Goal: Task Accomplishment & Management: Use online tool/utility

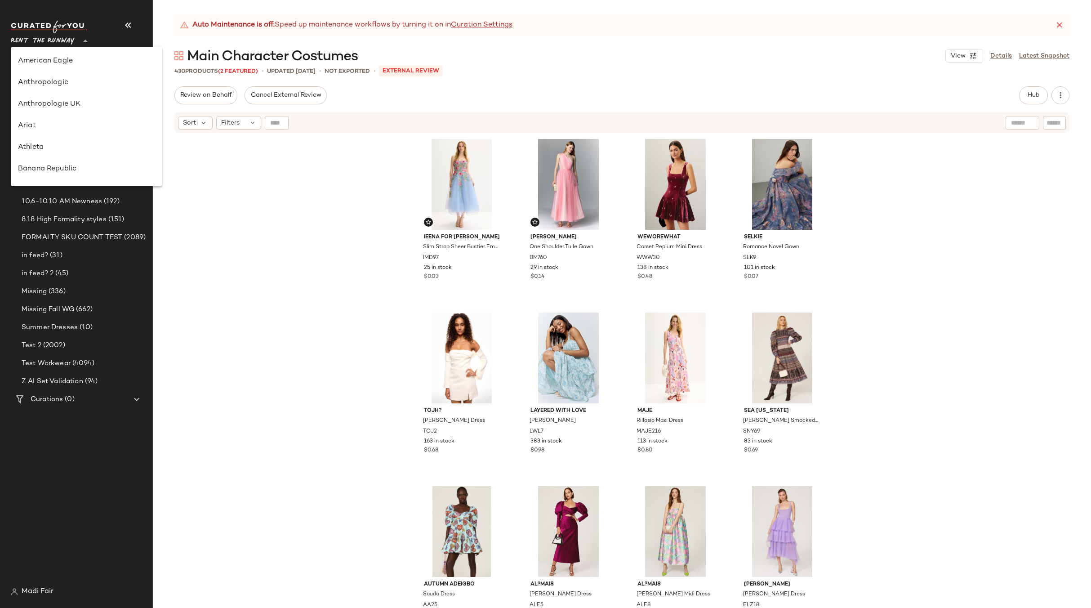
scroll to position [453, 0]
click at [69, 125] on div "Saks OFF 5TH" at bounding box center [86, 125] width 137 height 11
type input "**"
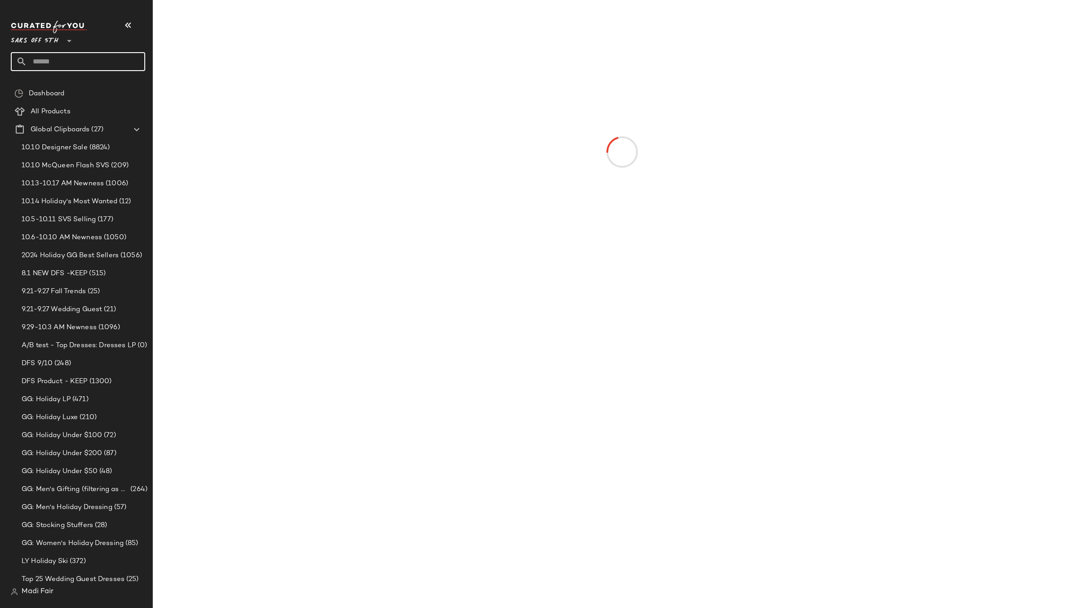
click at [60, 61] on input "text" at bounding box center [86, 61] width 118 height 19
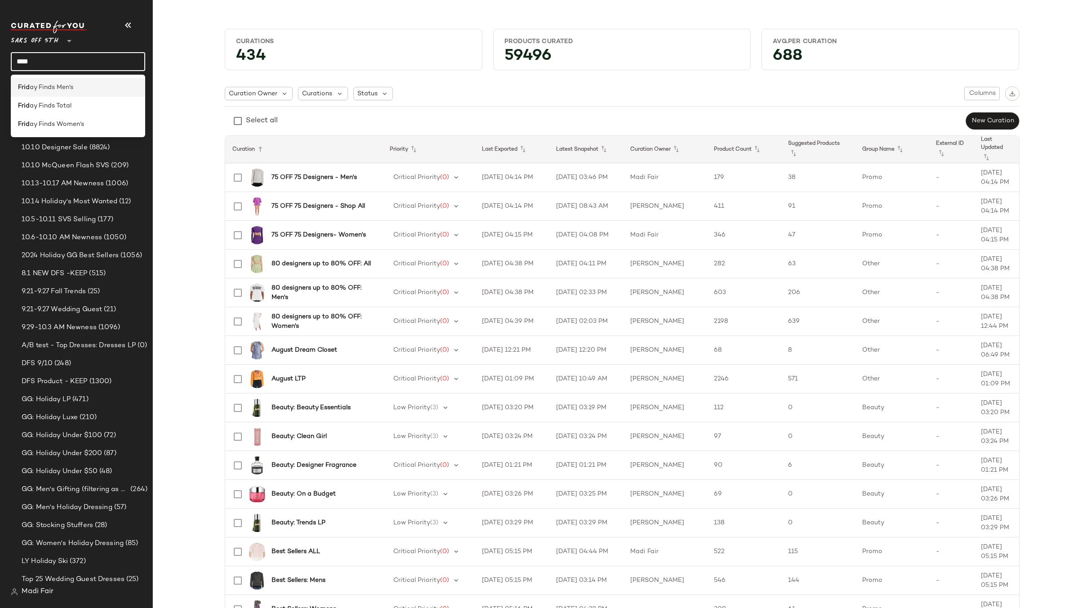
type input "****"
click at [60, 84] on span "ay Finds Men's" at bounding box center [52, 87] width 44 height 9
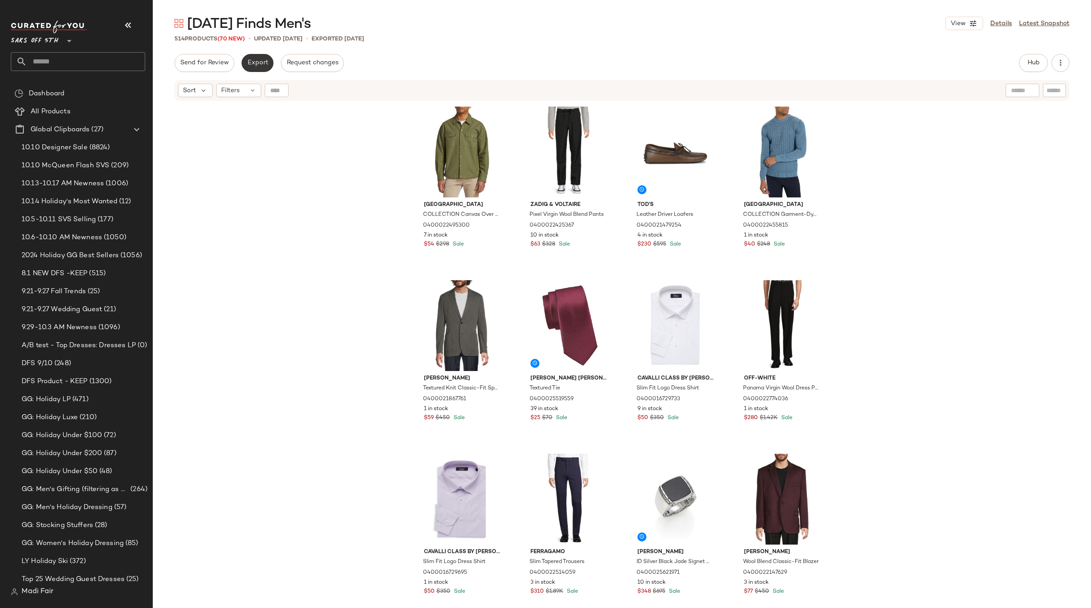
click at [258, 63] on span "Export" at bounding box center [257, 62] width 21 height 7
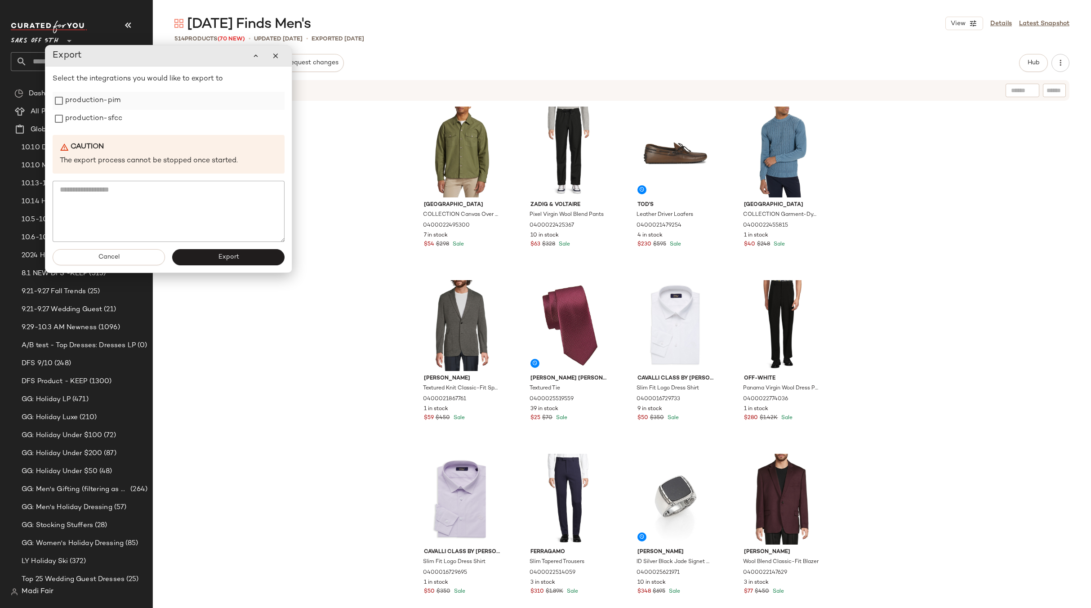
click at [106, 105] on label "production-pim" at bounding box center [92, 101] width 55 height 18
click at [104, 116] on label "production-sfcc" at bounding box center [93, 119] width 57 height 18
click at [219, 257] on span "Export" at bounding box center [228, 257] width 21 height 7
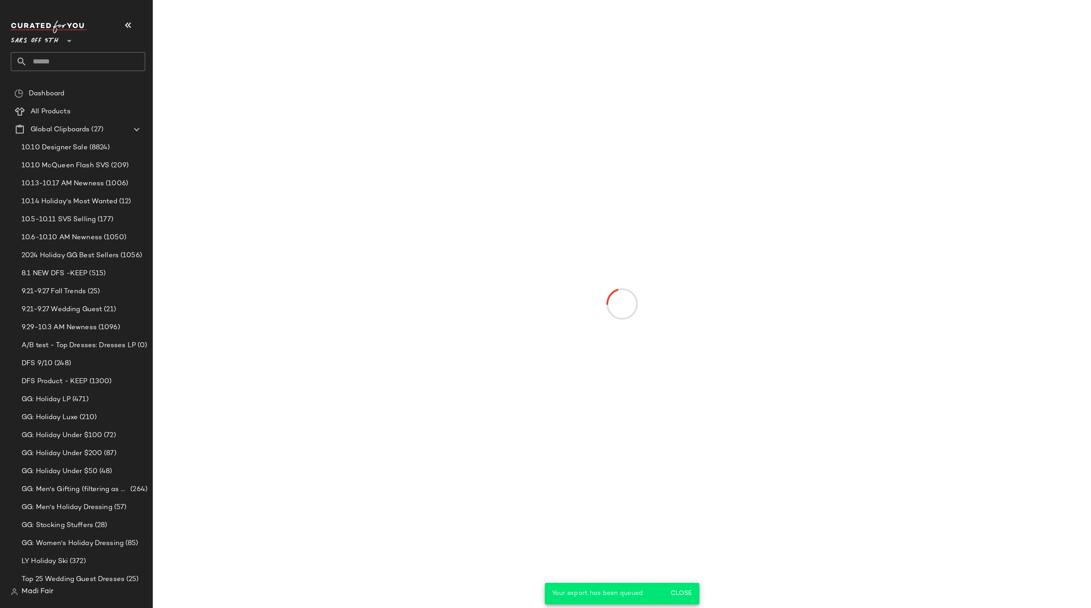
click at [91, 65] on input "text" at bounding box center [86, 61] width 118 height 19
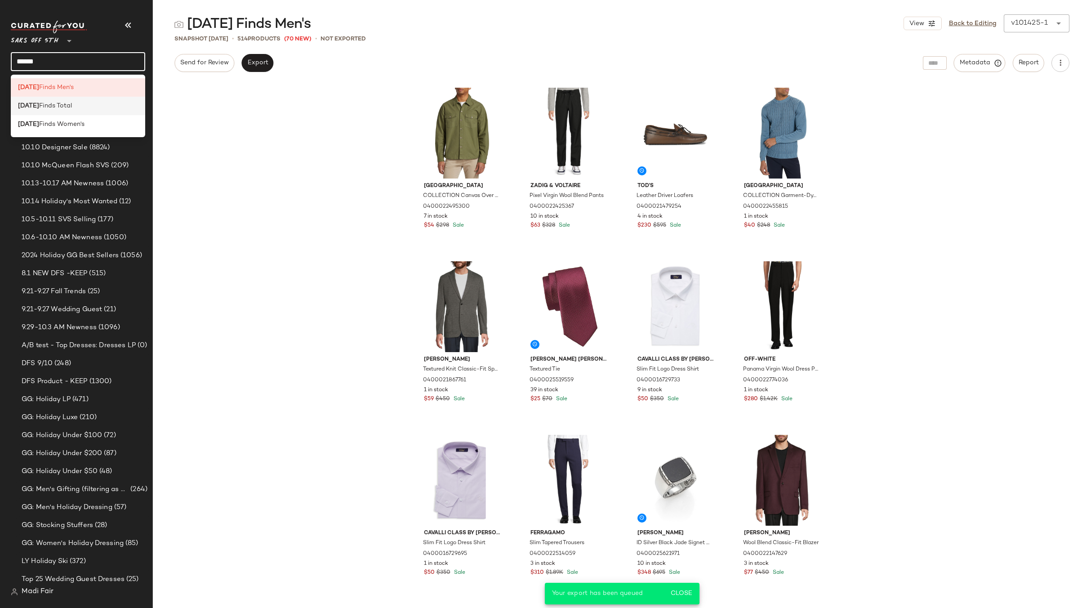
type input "******"
click at [71, 112] on div "[DATE] Finds Total" at bounding box center [78, 106] width 134 height 18
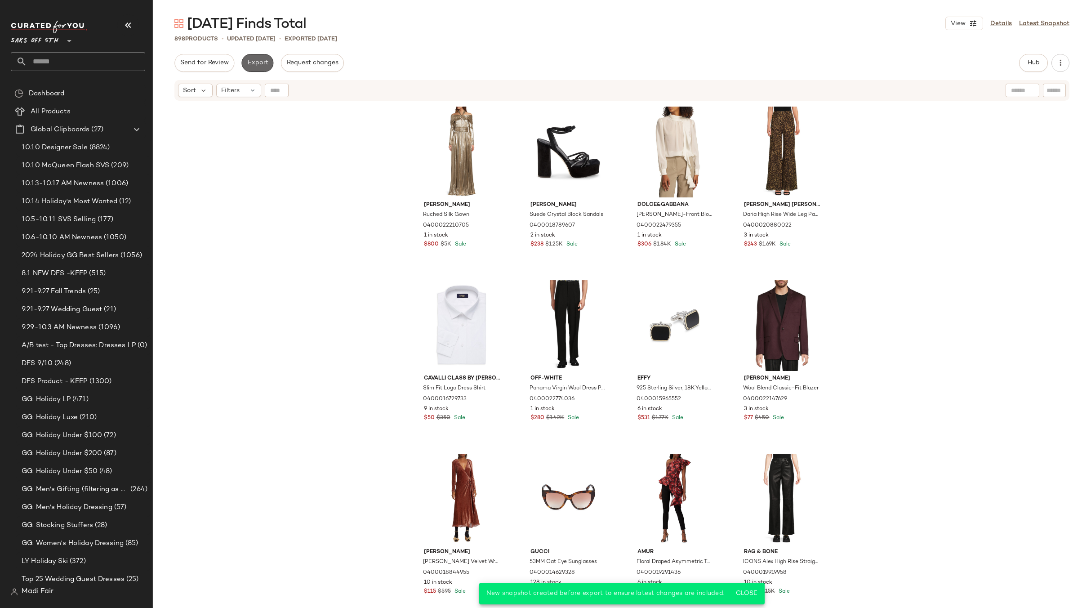
click at [254, 67] on button "Export" at bounding box center [257, 63] width 32 height 18
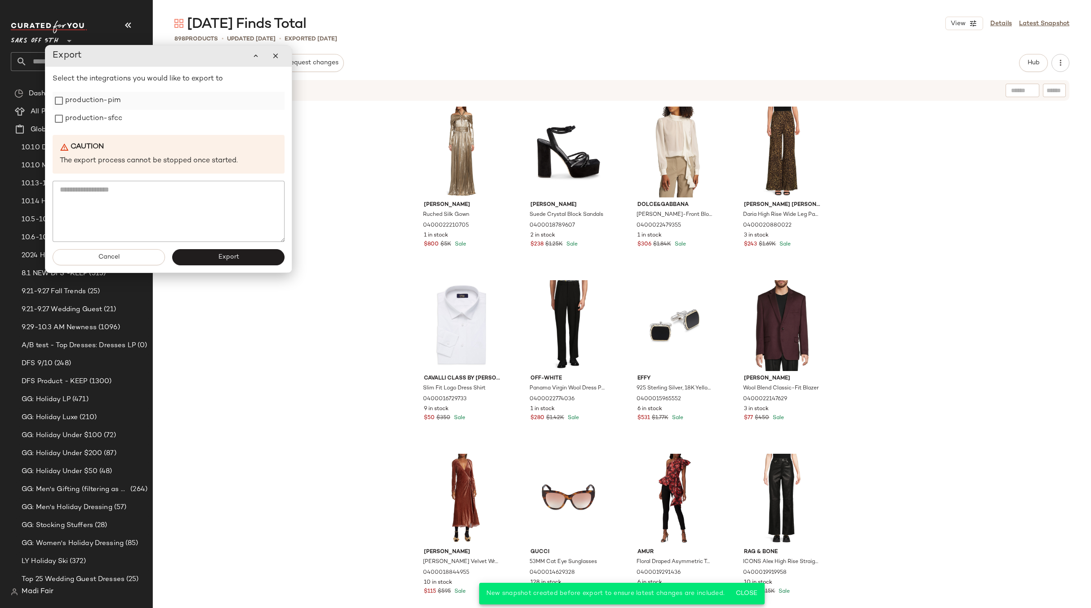
click at [76, 103] on label "production-pim" at bounding box center [92, 101] width 55 height 18
click at [78, 121] on label "production-sfcc" at bounding box center [93, 119] width 57 height 18
click at [238, 260] on span "Export" at bounding box center [228, 257] width 21 height 7
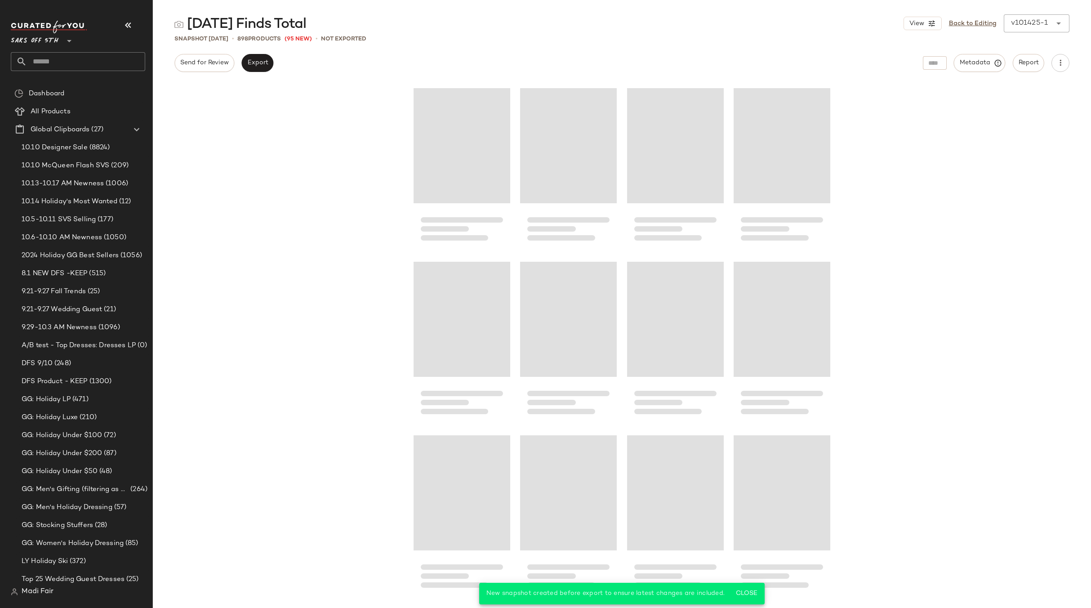
click at [108, 61] on input "text" at bounding box center [86, 61] width 118 height 19
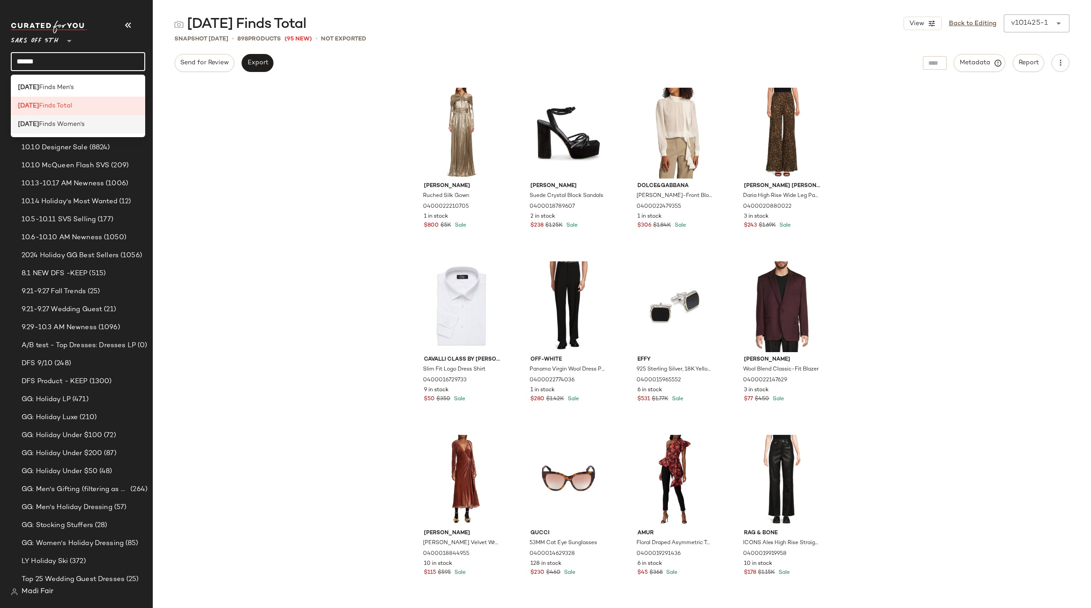
type input "******"
click at [85, 126] on div "[DATE] Finds Women's" at bounding box center [78, 124] width 120 height 9
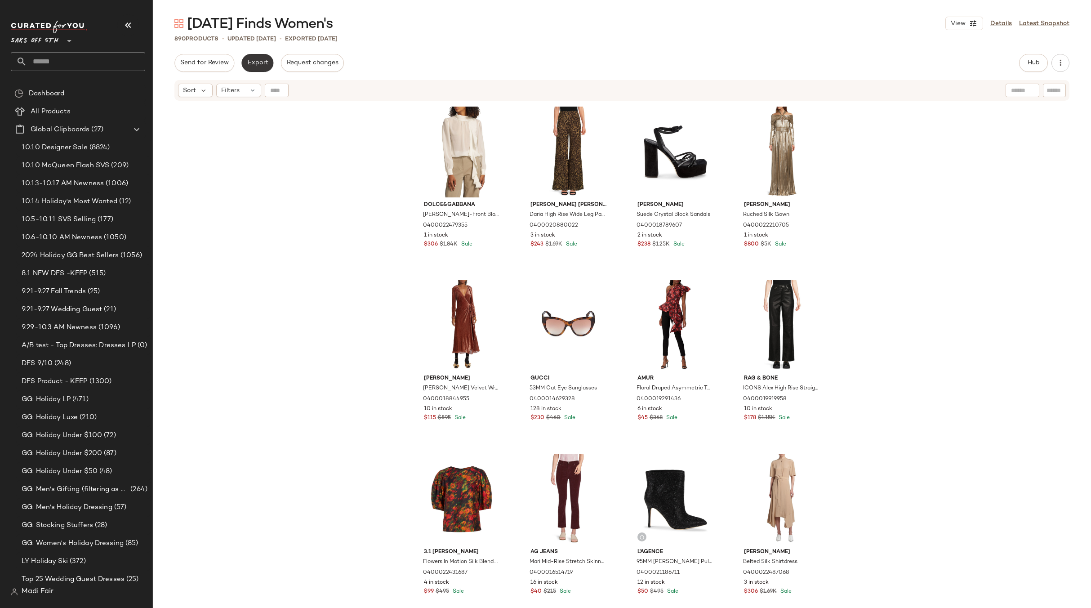
click at [254, 66] on span "Export" at bounding box center [257, 62] width 21 height 7
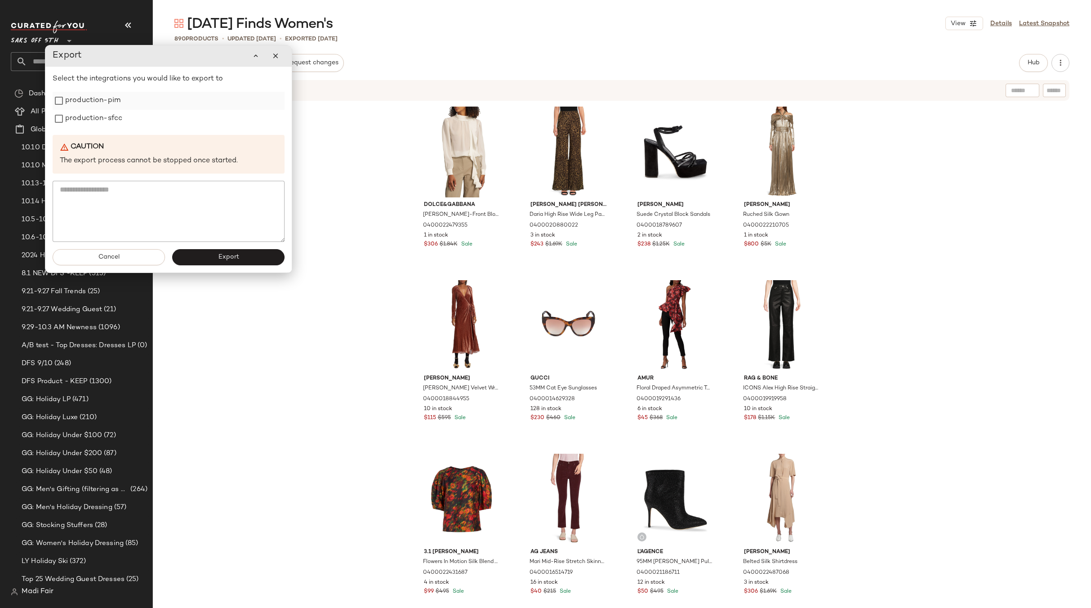
click at [91, 102] on label "production-pim" at bounding box center [92, 101] width 55 height 18
click at [85, 118] on label "production-sfcc" at bounding box center [93, 119] width 57 height 18
click at [220, 258] on span "Export" at bounding box center [228, 257] width 21 height 7
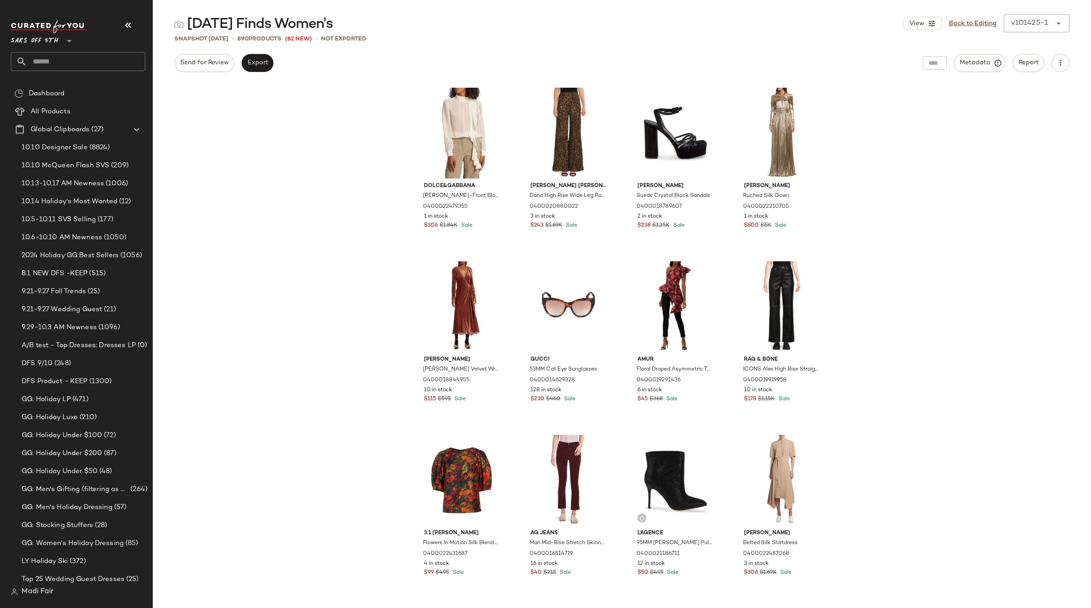
click at [54, 59] on input "text" at bounding box center [86, 61] width 118 height 19
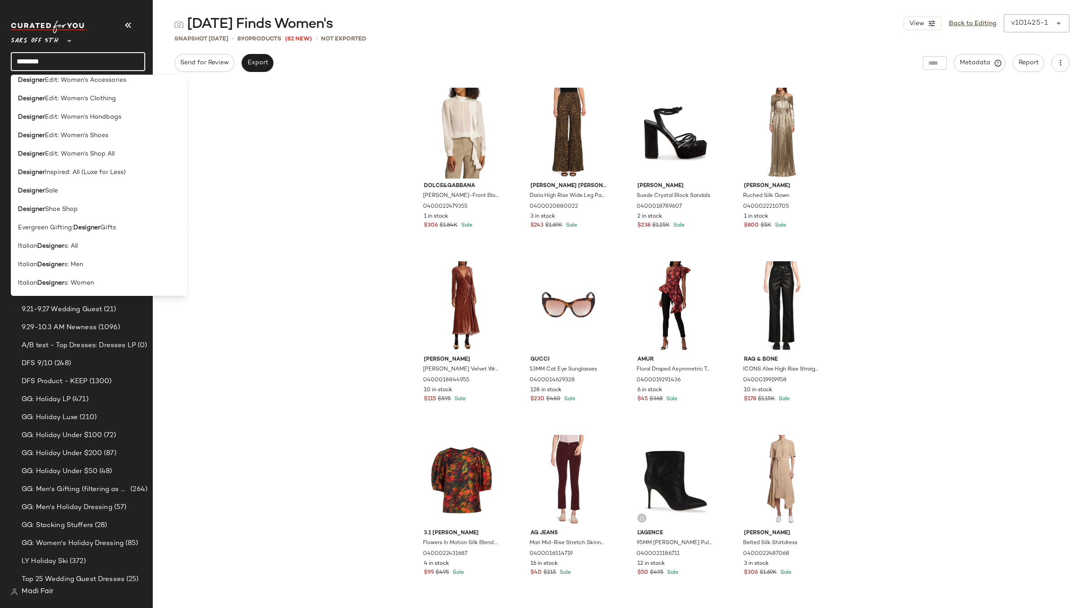
scroll to position [539, 0]
type input "********"
click at [44, 169] on div "Designer Sale" at bounding box center [99, 174] width 176 height 18
